Goal: Navigation & Orientation: Find specific page/section

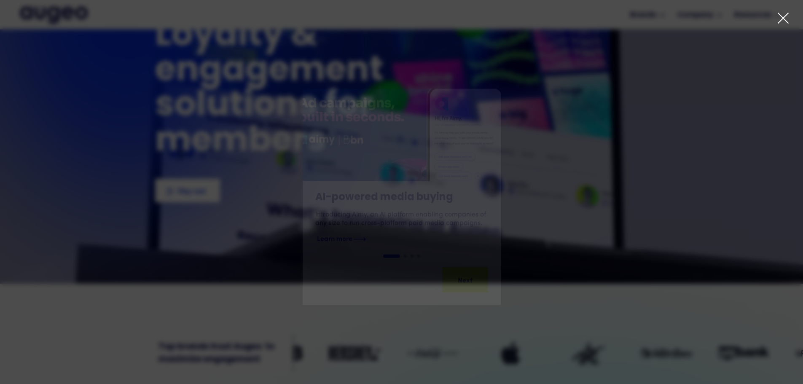
scroll to position [98, 0]
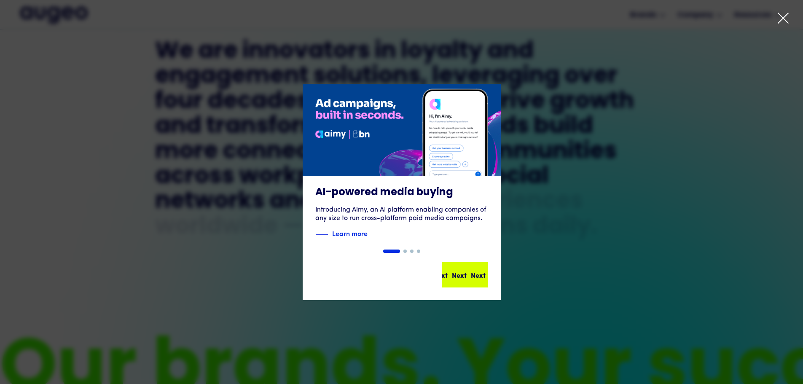
click at [459, 275] on div "Next Next Next Next" at bounding box center [469, 275] width 76 height 10
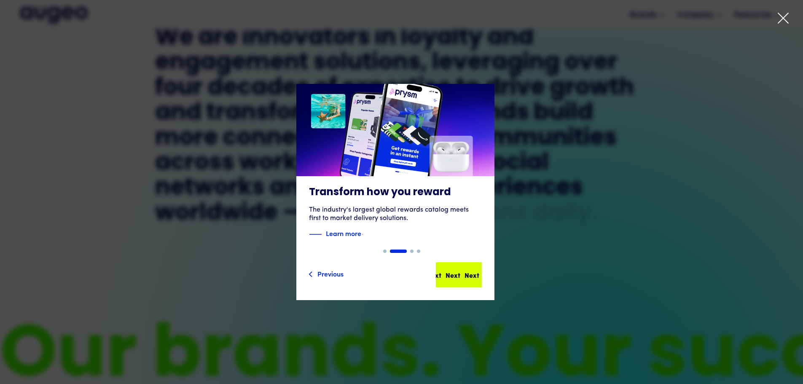
click at [459, 274] on div "Next Next Next Next" at bounding box center [463, 275] width 76 height 10
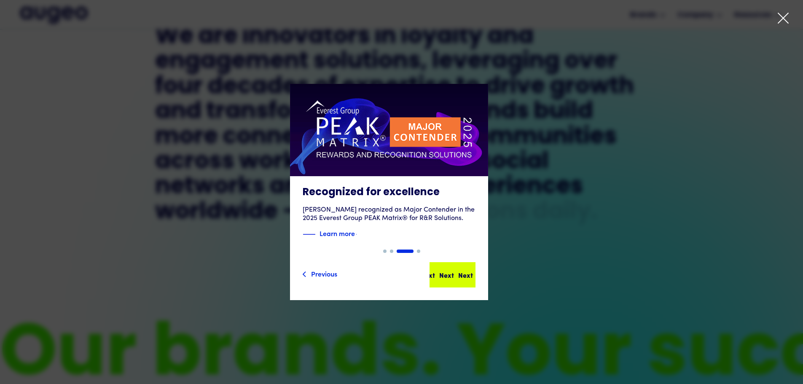
click at [461, 279] on div "Next Next Next Next" at bounding box center [454, 275] width 76 height 10
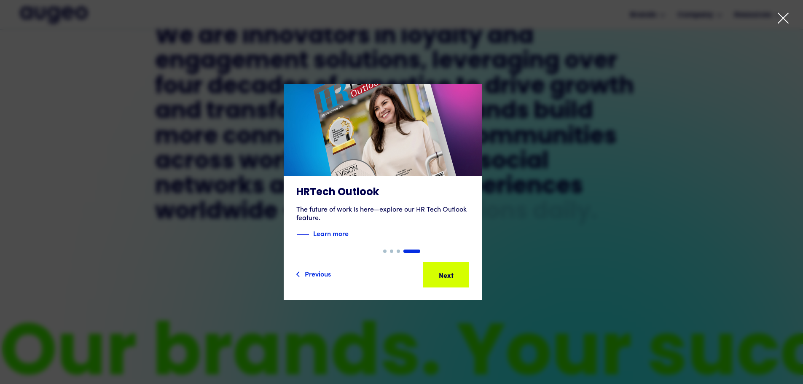
scroll to position [468, 0]
click at [461, 279] on div "Next Next Next Next" at bounding box center [450, 275] width 76 height 10
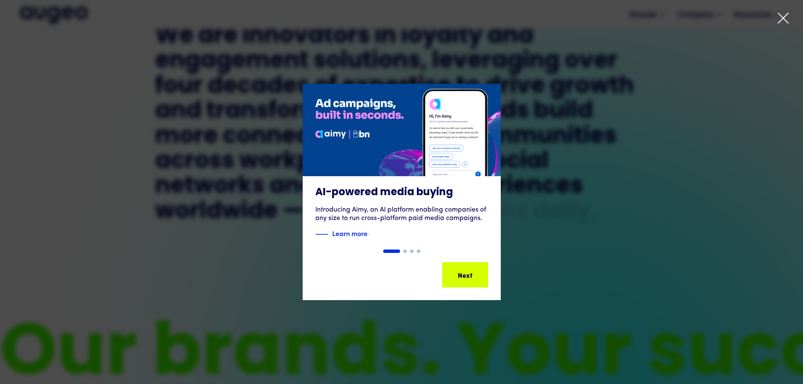
click at [461, 279] on div "Next Next Next Next" at bounding box center [469, 275] width 76 height 10
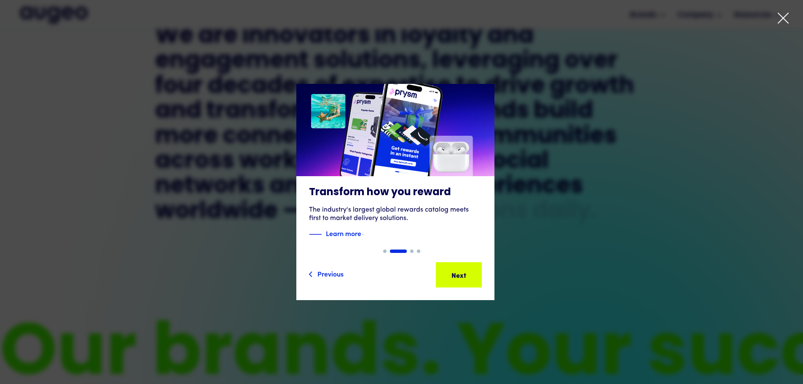
click at [455, 279] on div "Next" at bounding box center [447, 275] width 15 height 10
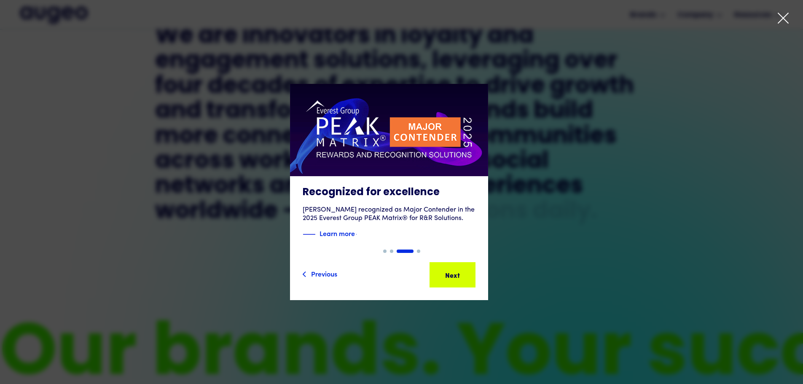
click at [785, 15] on icon at bounding box center [783, 18] width 13 height 13
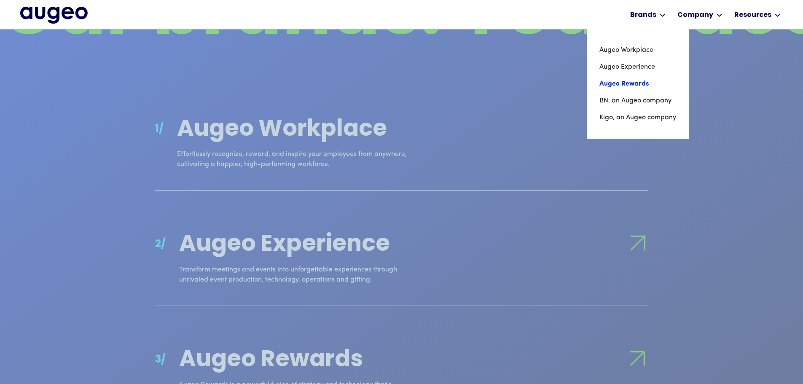
scroll to position [807, 0]
click at [646, 85] on link "Augeo Rewards" at bounding box center [637, 83] width 77 height 17
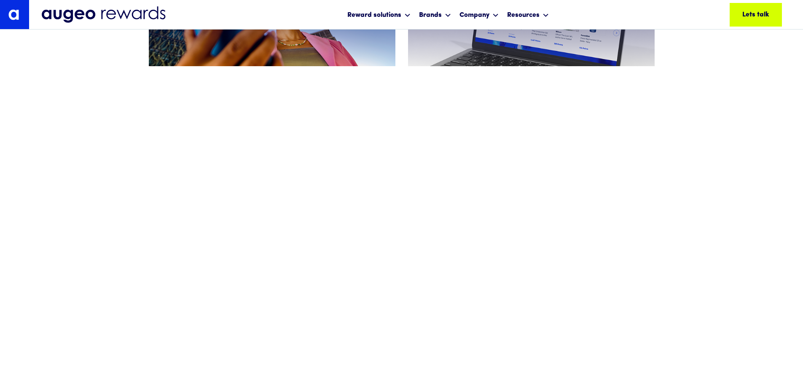
scroll to position [552, 0]
